Goal: Task Accomplishment & Management: Use online tool/utility

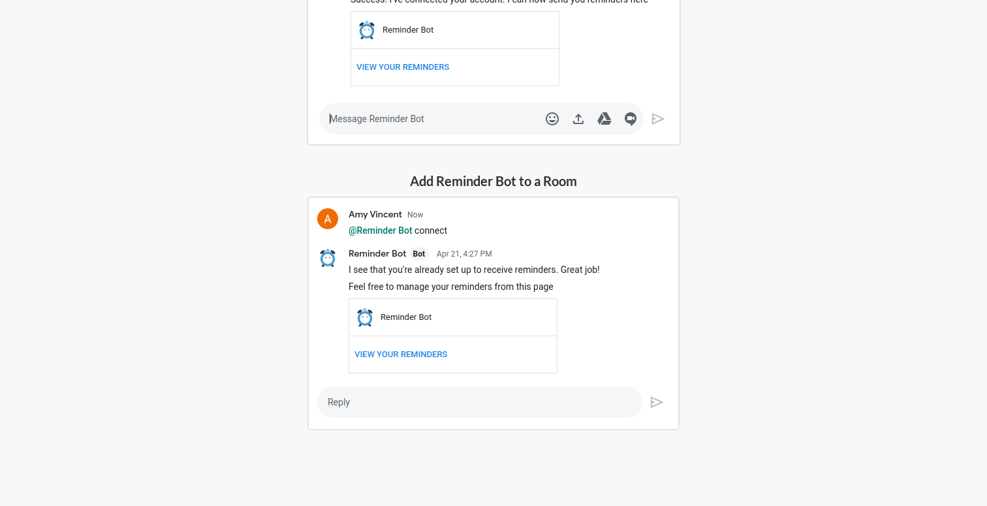
scroll to position [417, 0]
click at [479, 341] on img at bounding box center [494, 312] width 372 height 234
click at [497, 182] on h5 "Add Reminder Bot to a Room" at bounding box center [494, 179] width 372 height 18
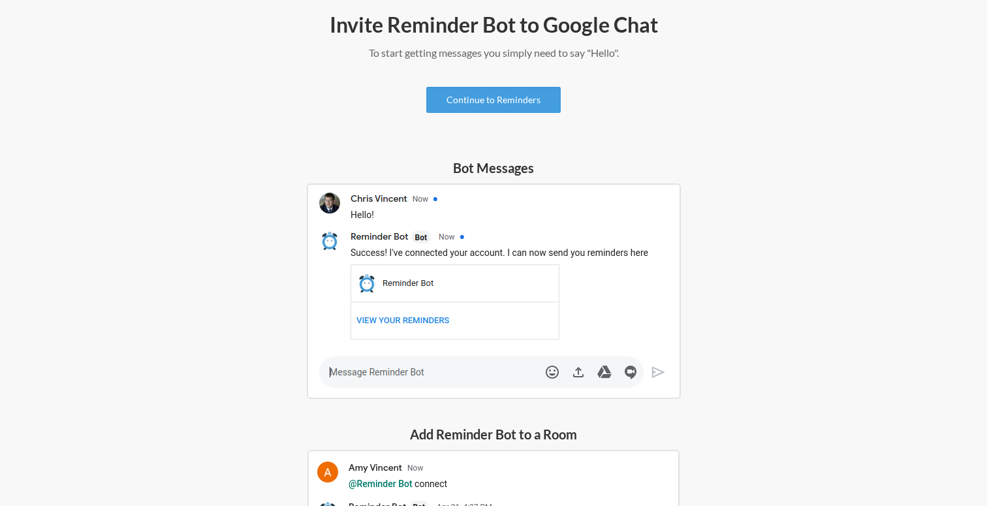
scroll to position [0, 0]
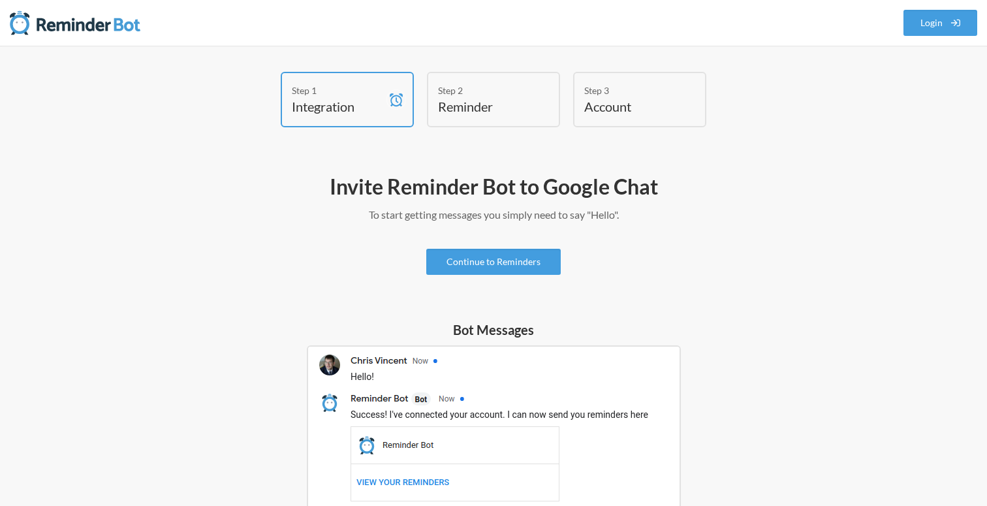
click at [479, 105] on h4 "Reminder" at bounding box center [483, 106] width 91 height 18
click at [507, 265] on link "Continue to Reminders" at bounding box center [493, 262] width 134 height 26
click at [467, 220] on p "To start getting messages you simply need to say "Hello"." at bounding box center [493, 215] width 757 height 16
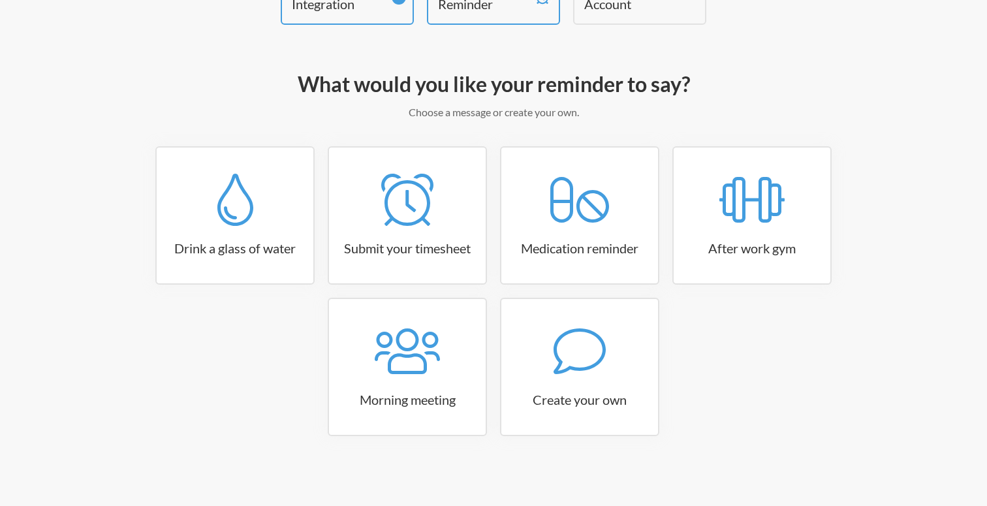
scroll to position [104, 0]
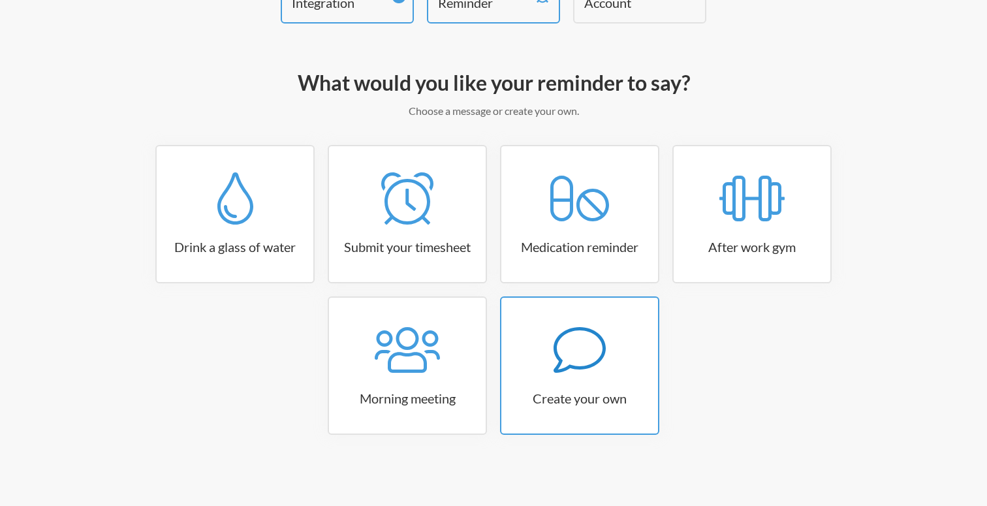
click at [588, 358] on icon at bounding box center [580, 350] width 52 height 52
select select "07:30:00"
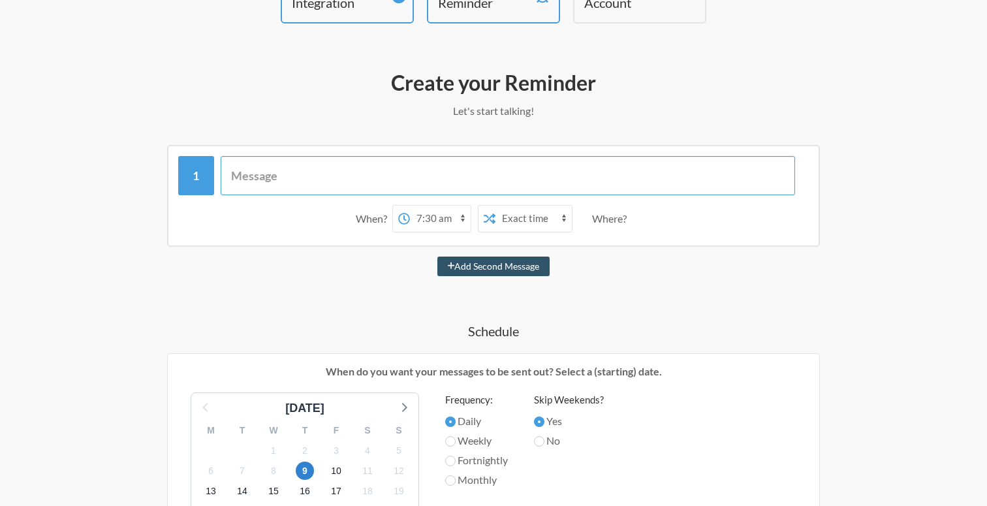
click at [478, 172] on input "text" at bounding box center [508, 175] width 575 height 39
type input "Reminder:"
click at [437, 215] on select "12:00 am 12:15 am 12:30 am 12:45 am 1:00 am 1:15 am 1:30 am 1:45 am 2:00 am 2:1…" at bounding box center [440, 219] width 61 height 26
select select "14:00:00"
click at [410, 206] on select "12:00 am 12:15 am 12:30 am 12:45 am 1:00 am 1:15 am 1:30 am 1:45 am 2:00 am 2:1…" at bounding box center [440, 219] width 61 height 26
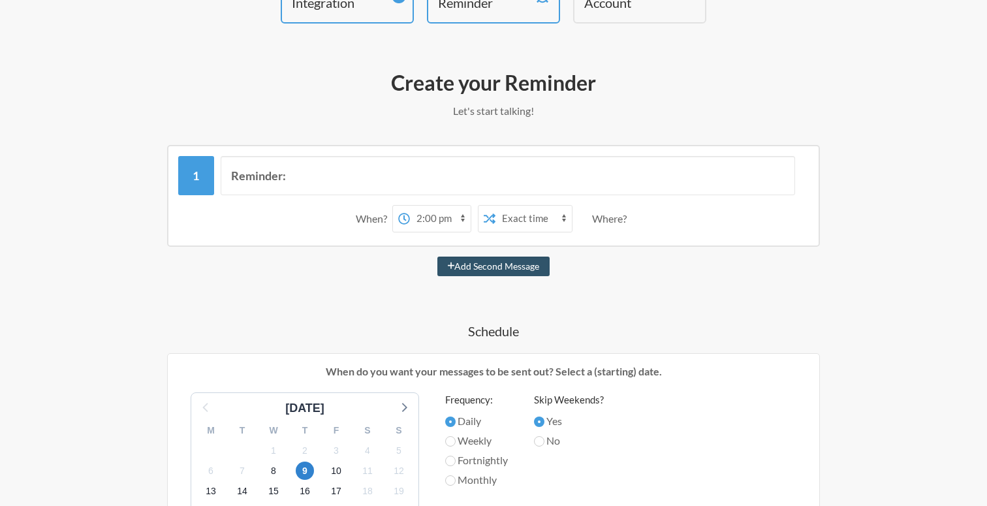
click at [511, 212] on select "Exact time Random time" at bounding box center [534, 219] width 76 height 26
click at [496, 206] on select "Exact time Random time" at bounding box center [534, 219] width 76 height 26
click at [597, 212] on div "Where?" at bounding box center [612, 218] width 40 height 27
click at [599, 217] on div "Where?" at bounding box center [612, 218] width 40 height 27
click at [407, 175] on input "Reminder:" at bounding box center [508, 175] width 575 height 39
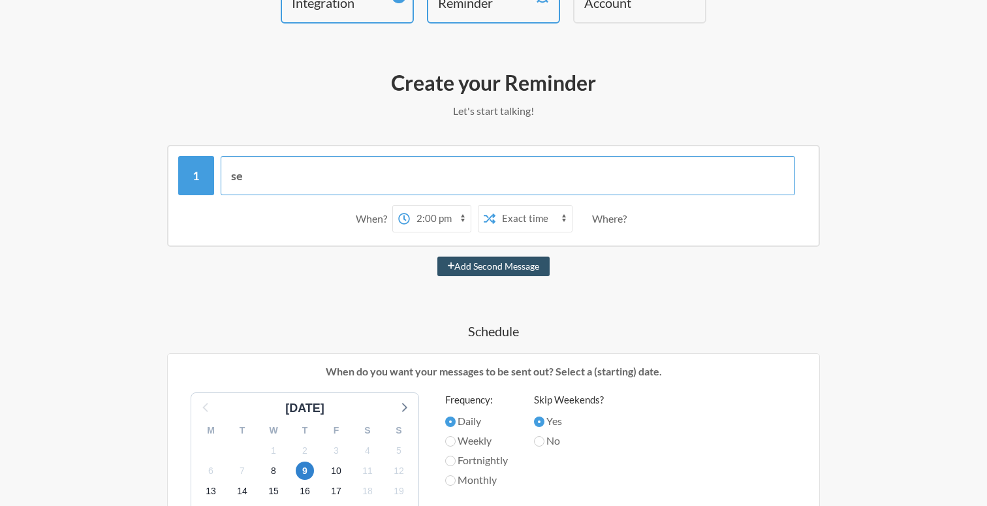
type input "s"
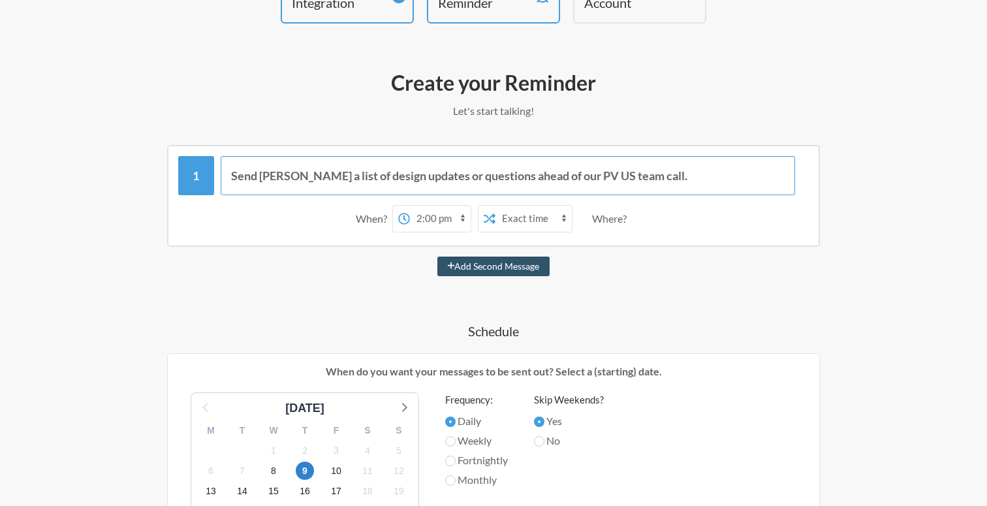
type input "Send Kelly a list of design updates or questions ahead of our PV US team call."
click at [291, 208] on div "When? 12:00 am 12:15 am 12:30 am 12:45 am 1:00 am 1:15 am 1:30 am 1:45 am 2:00 …" at bounding box center [493, 218] width 631 height 40
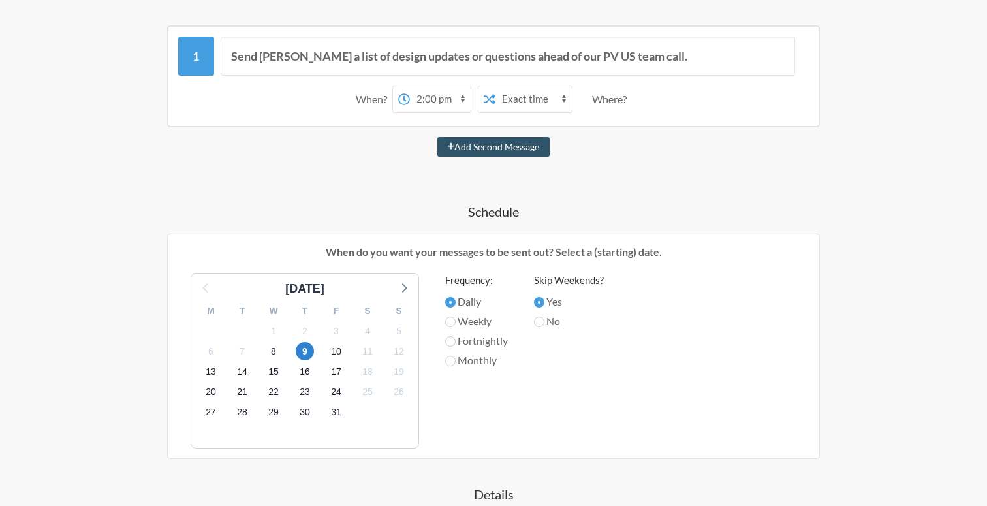
scroll to position [255, 0]
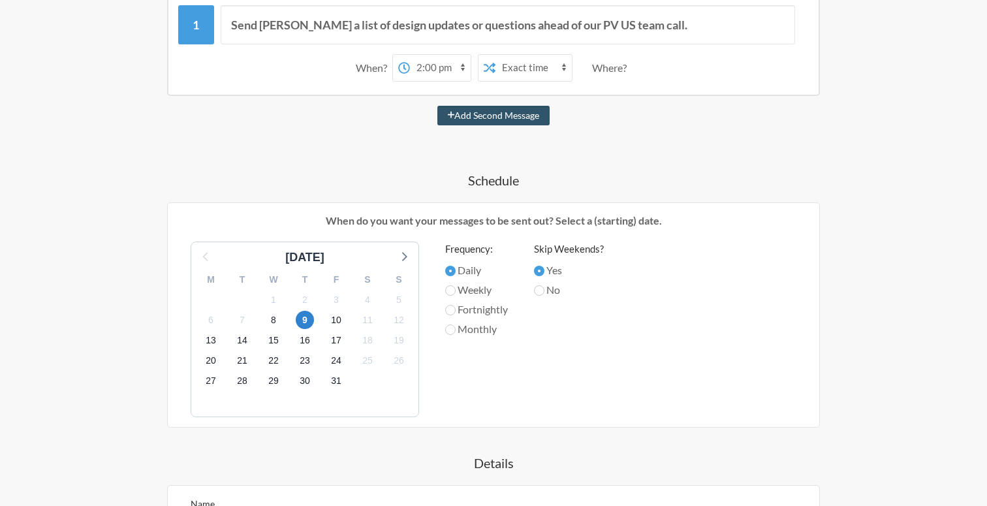
click at [479, 289] on label "Weekly" at bounding box center [476, 290] width 63 height 16
click at [456, 289] on input "Weekly" at bounding box center [450, 290] width 10 height 10
radio input "true"
click at [272, 341] on span "15" at bounding box center [273, 341] width 18 height 18
click at [274, 340] on span "15" at bounding box center [273, 341] width 18 height 18
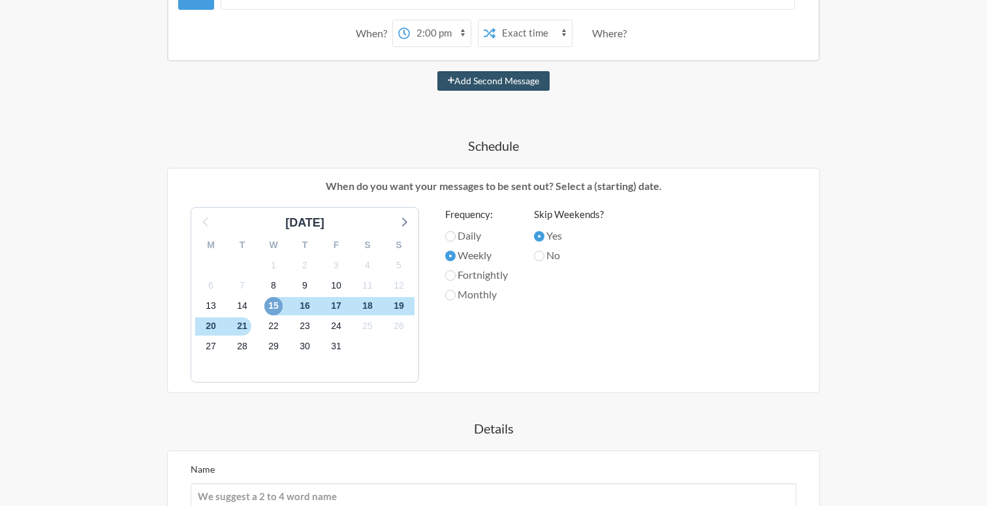
scroll to position [277, 0]
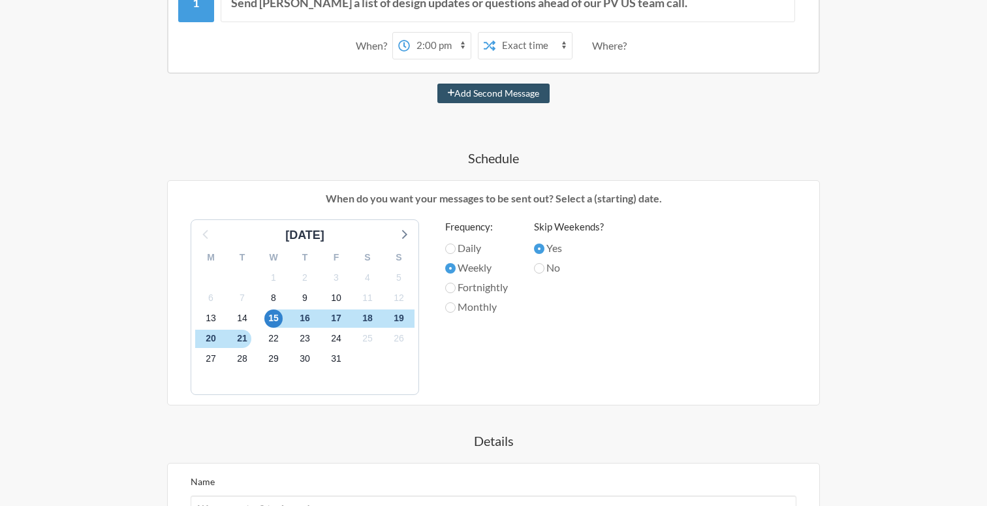
click at [472, 251] on label "Daily" at bounding box center [476, 248] width 63 height 16
click at [456, 251] on input "Daily" at bounding box center [450, 249] width 10 height 10
radio input "true"
click at [270, 324] on span "15" at bounding box center [273, 318] width 18 height 18
click at [466, 264] on label "Weekly" at bounding box center [476, 268] width 63 height 16
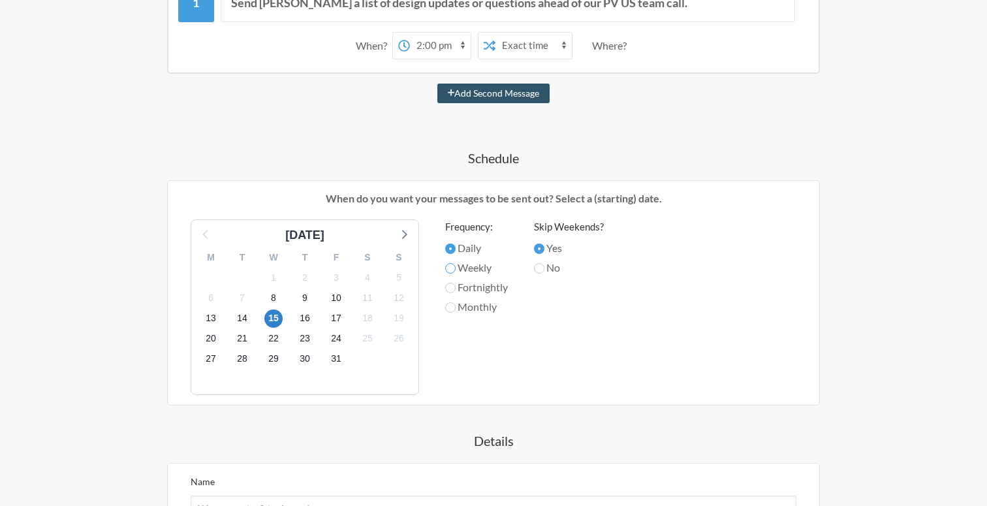
click at [456, 264] on input "Weekly" at bounding box center [450, 268] width 10 height 10
radio input "true"
click at [467, 288] on label "Fortnightly" at bounding box center [476, 287] width 63 height 16
click at [456, 288] on input "Fortnightly" at bounding box center [450, 288] width 10 height 10
radio input "true"
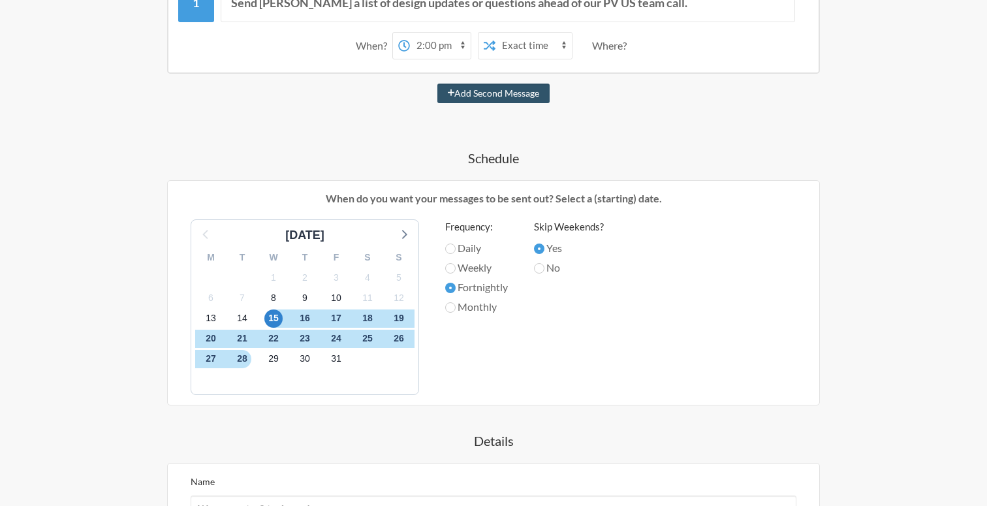
click at [467, 305] on label "Monthly" at bounding box center [476, 307] width 63 height 16
click at [456, 305] on input "Monthly" at bounding box center [450, 307] width 10 height 10
radio input "true"
click at [466, 266] on label "Weekly" at bounding box center [476, 268] width 63 height 16
click at [456, 266] on input "Weekly" at bounding box center [450, 268] width 10 height 10
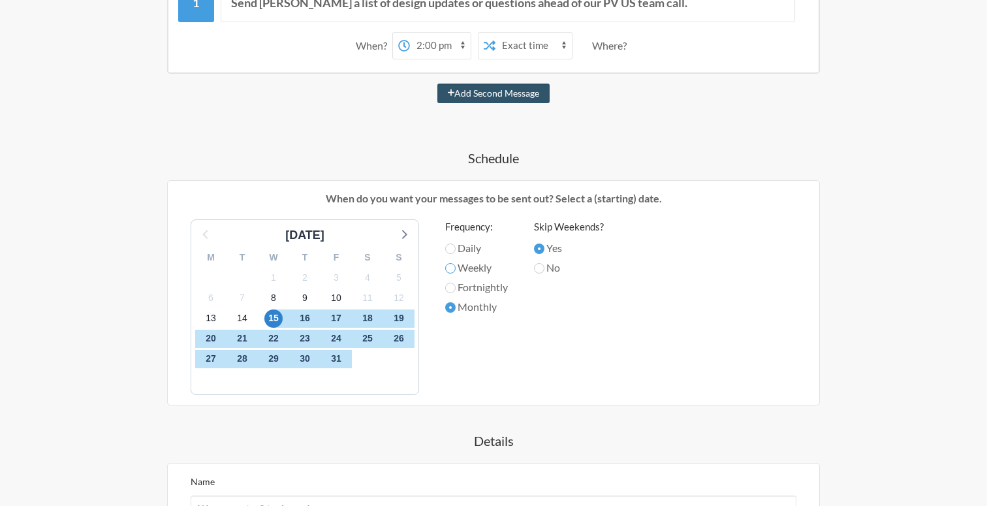
radio input "true"
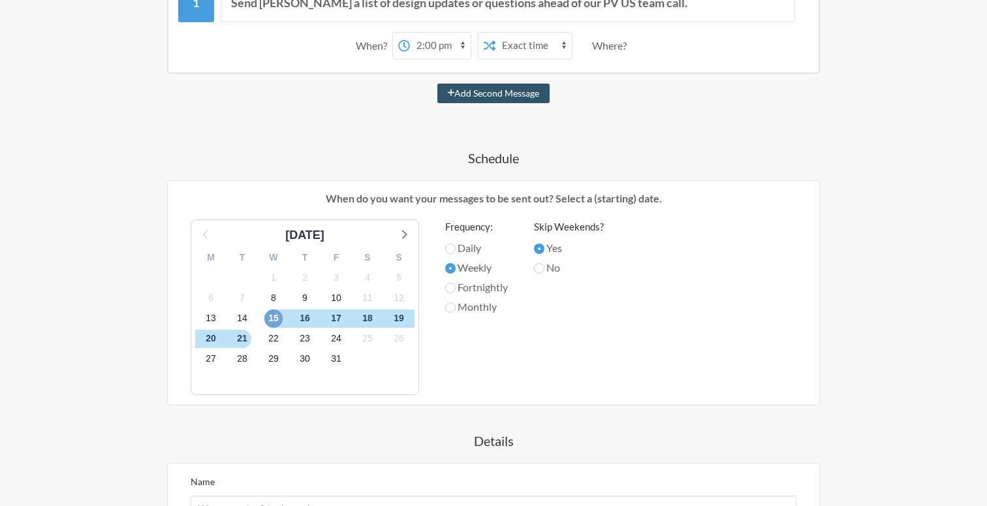
click at [275, 318] on span "15" at bounding box center [273, 318] width 18 height 18
click at [329, 318] on span "17" at bounding box center [336, 318] width 18 height 18
click at [306, 318] on span "16" at bounding box center [305, 318] width 18 height 18
click at [272, 318] on span "15" at bounding box center [273, 318] width 18 height 18
click at [554, 267] on label "No" at bounding box center [569, 268] width 70 height 16
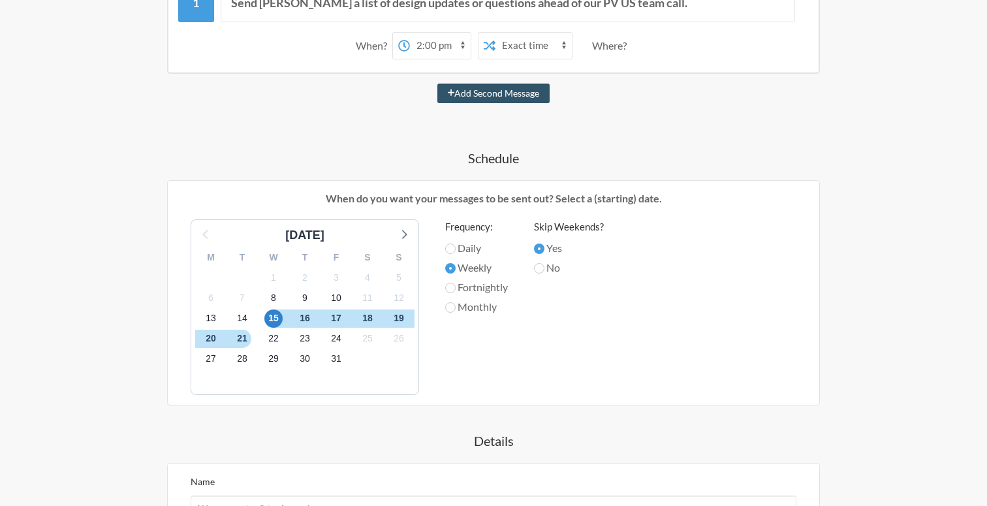
click at [545, 267] on input "No" at bounding box center [539, 268] width 10 height 10
radio input "true"
click at [555, 248] on label "Yes" at bounding box center [569, 248] width 70 height 16
click at [545, 248] on input "Yes" at bounding box center [539, 249] width 10 height 10
radio input "true"
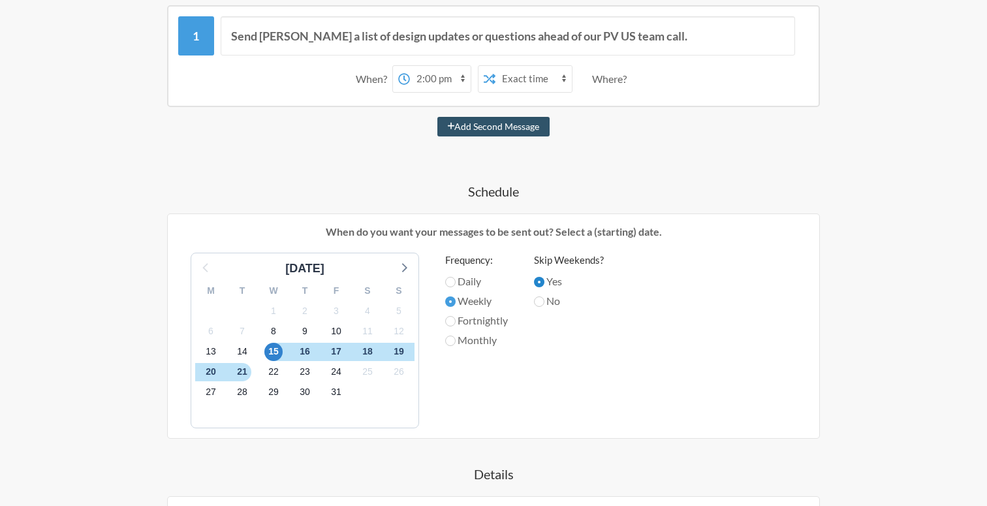
scroll to position [500, 0]
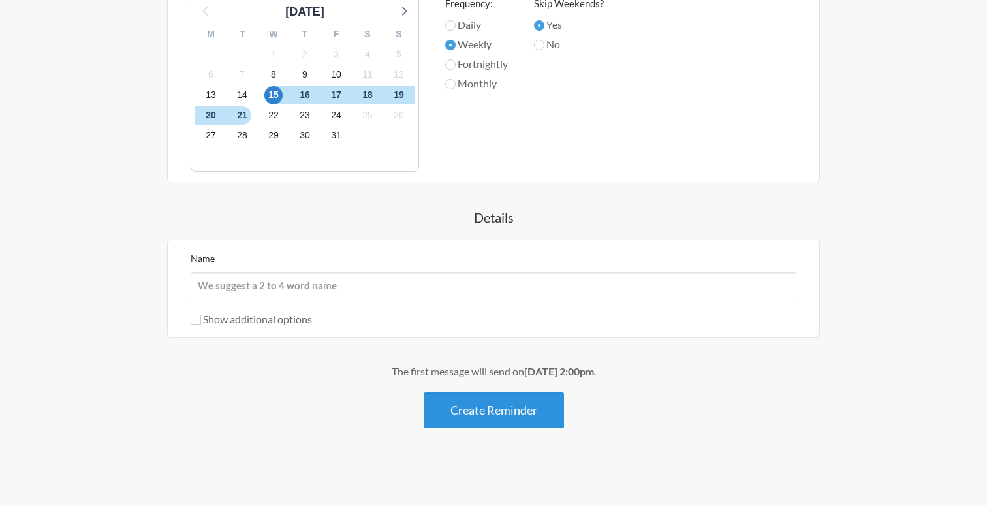
click at [465, 402] on button "Create Reminder" at bounding box center [494, 410] width 140 height 36
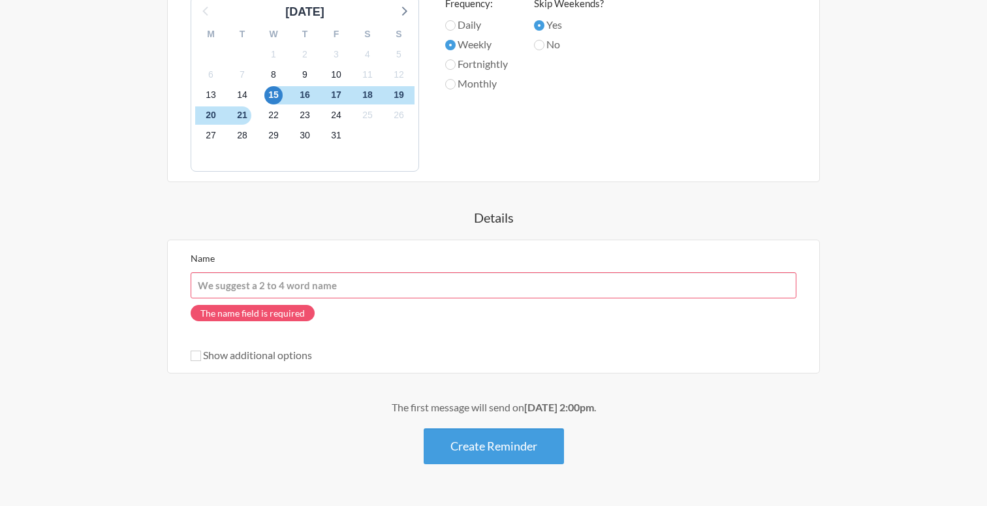
click at [425, 290] on input "Name" at bounding box center [494, 285] width 606 height 26
click at [350, 285] on input "Name" at bounding box center [494, 285] width 606 height 26
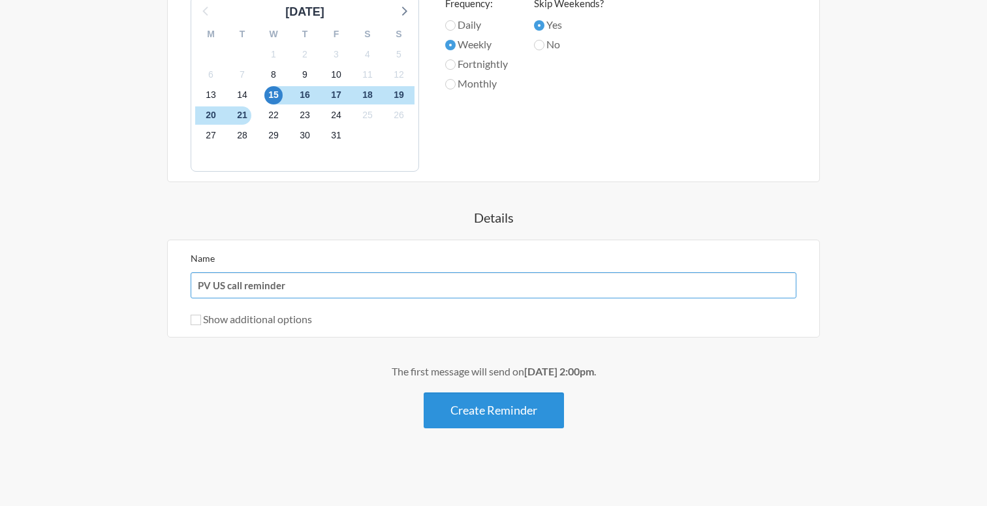
type input "PV US call reminder"
click at [452, 416] on button "Create Reminder" at bounding box center [494, 410] width 140 height 36
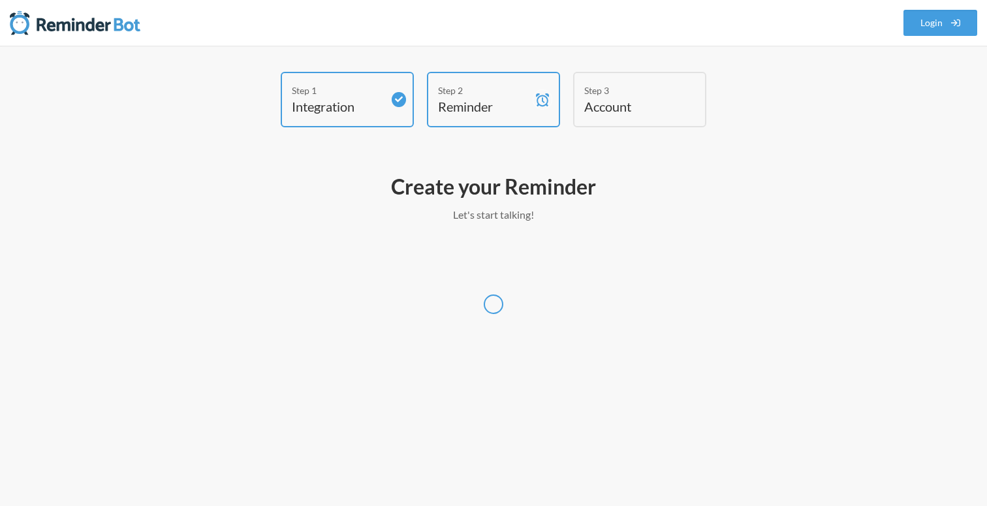
select select "Europe/London"
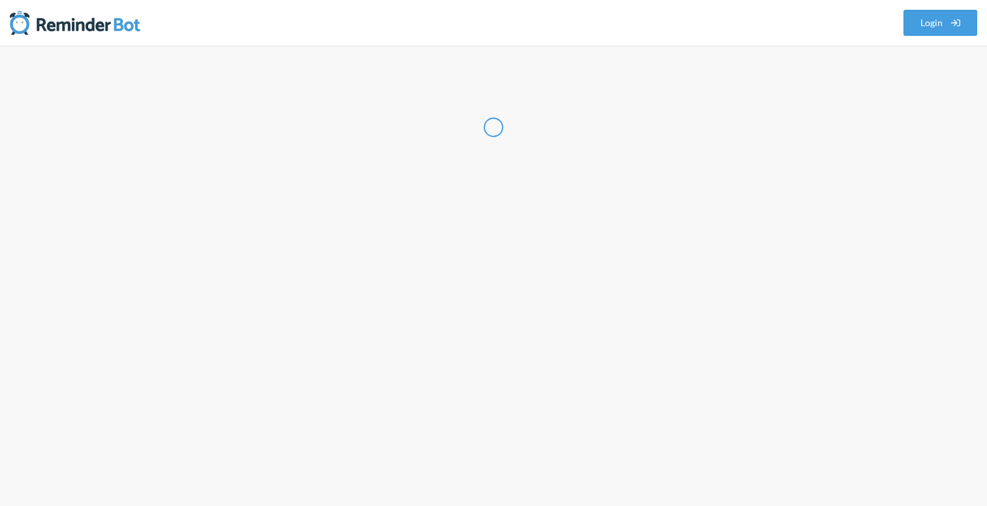
select select "GB"
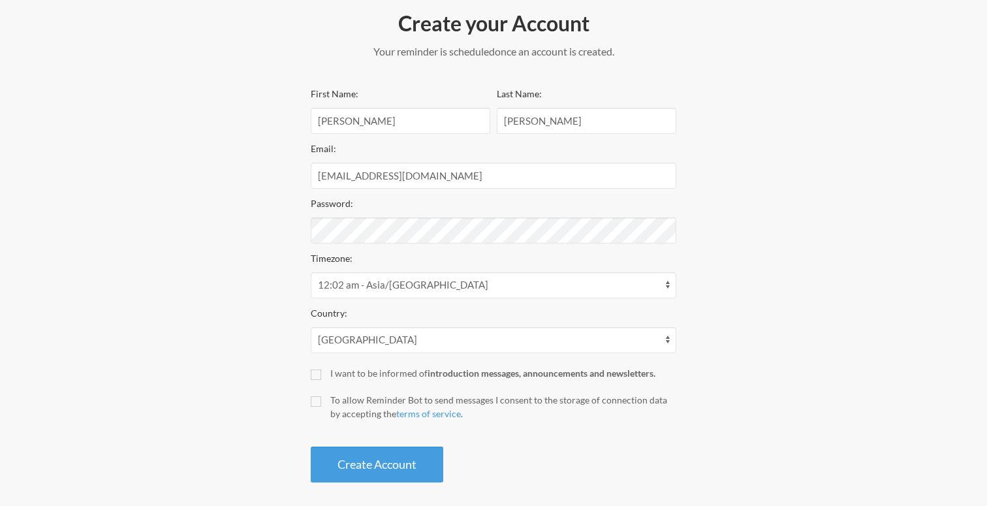
scroll to position [165, 0]
click at [362, 403] on div "To allow Reminder Bot to send messages I consent to the storage of connection d…" at bounding box center [503, 405] width 346 height 27
click at [321, 403] on input "To allow Reminder Bot to send messages I consent to the storage of connection d…" at bounding box center [316, 400] width 10 height 10
checkbox input "true"
click at [355, 466] on button "Create Account" at bounding box center [377, 463] width 133 height 36
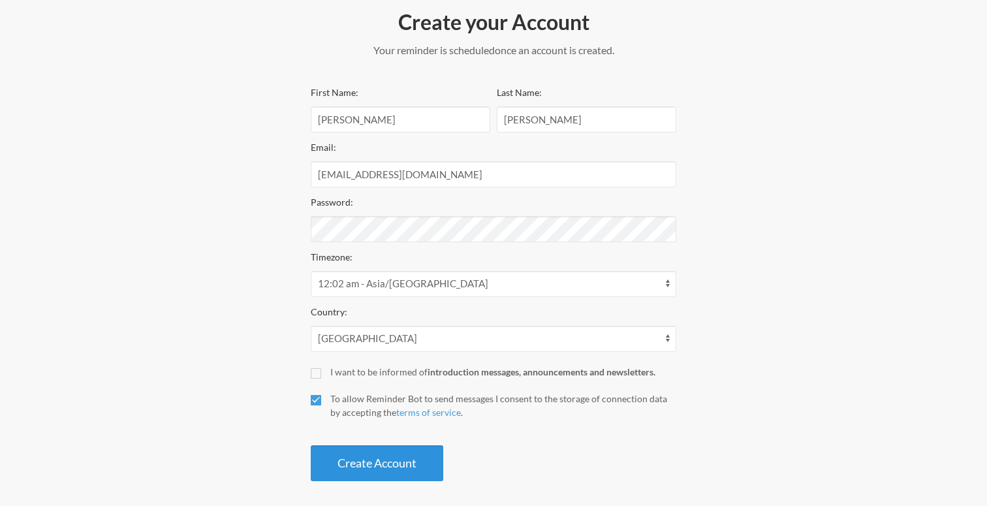
scroll to position [123, 0]
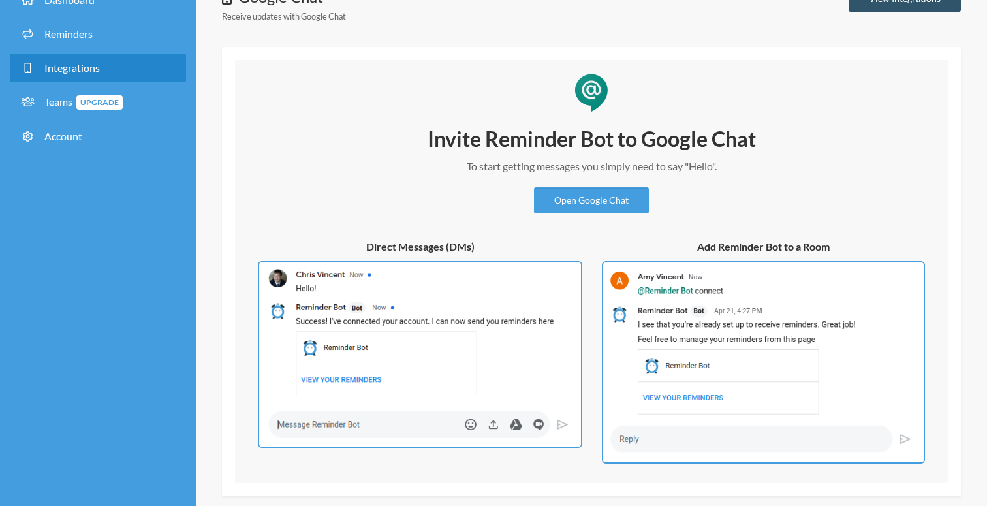
scroll to position [142, 0]
